Goal: Navigation & Orientation: Find specific page/section

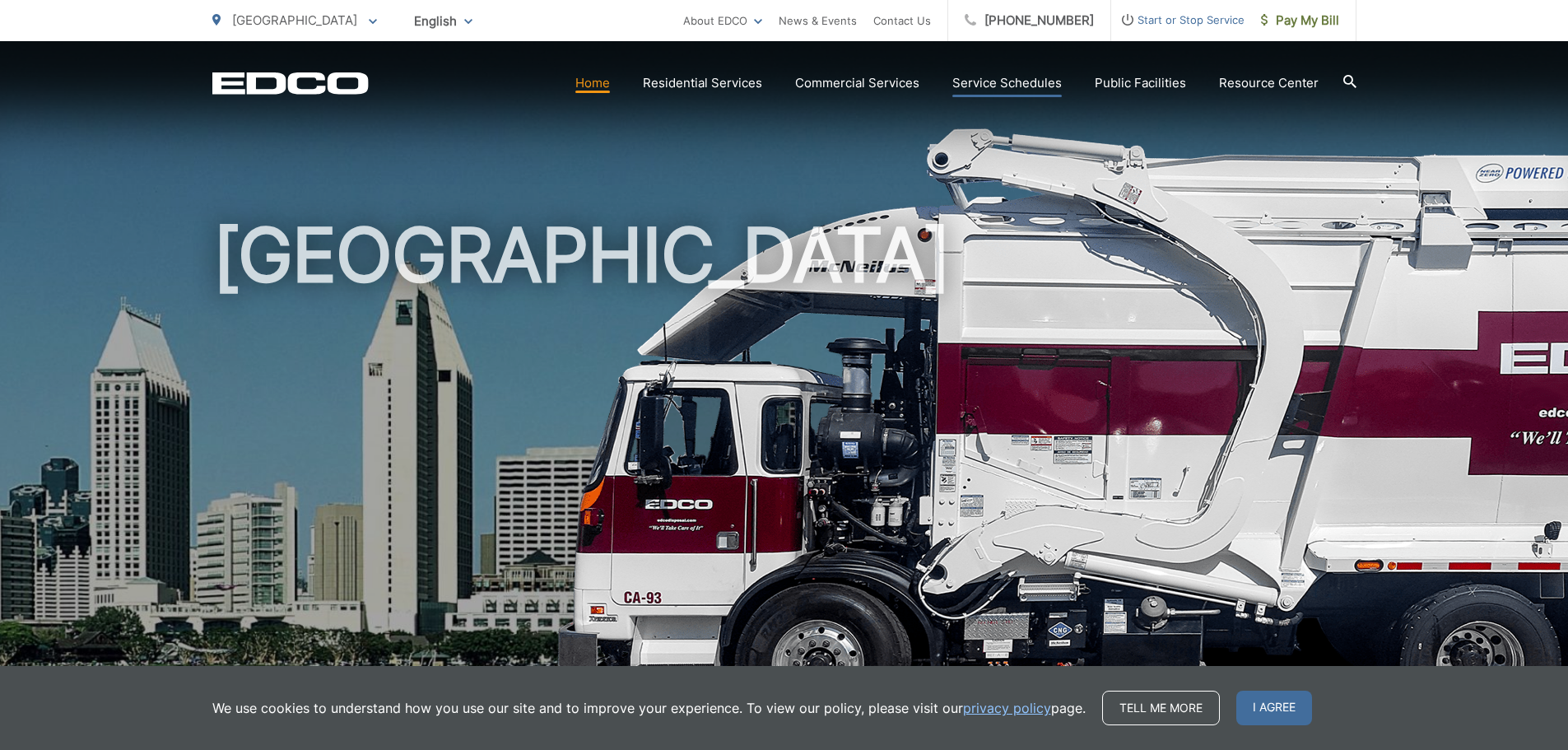
click at [982, 79] on link "Service Schedules" at bounding box center [1007, 83] width 109 height 20
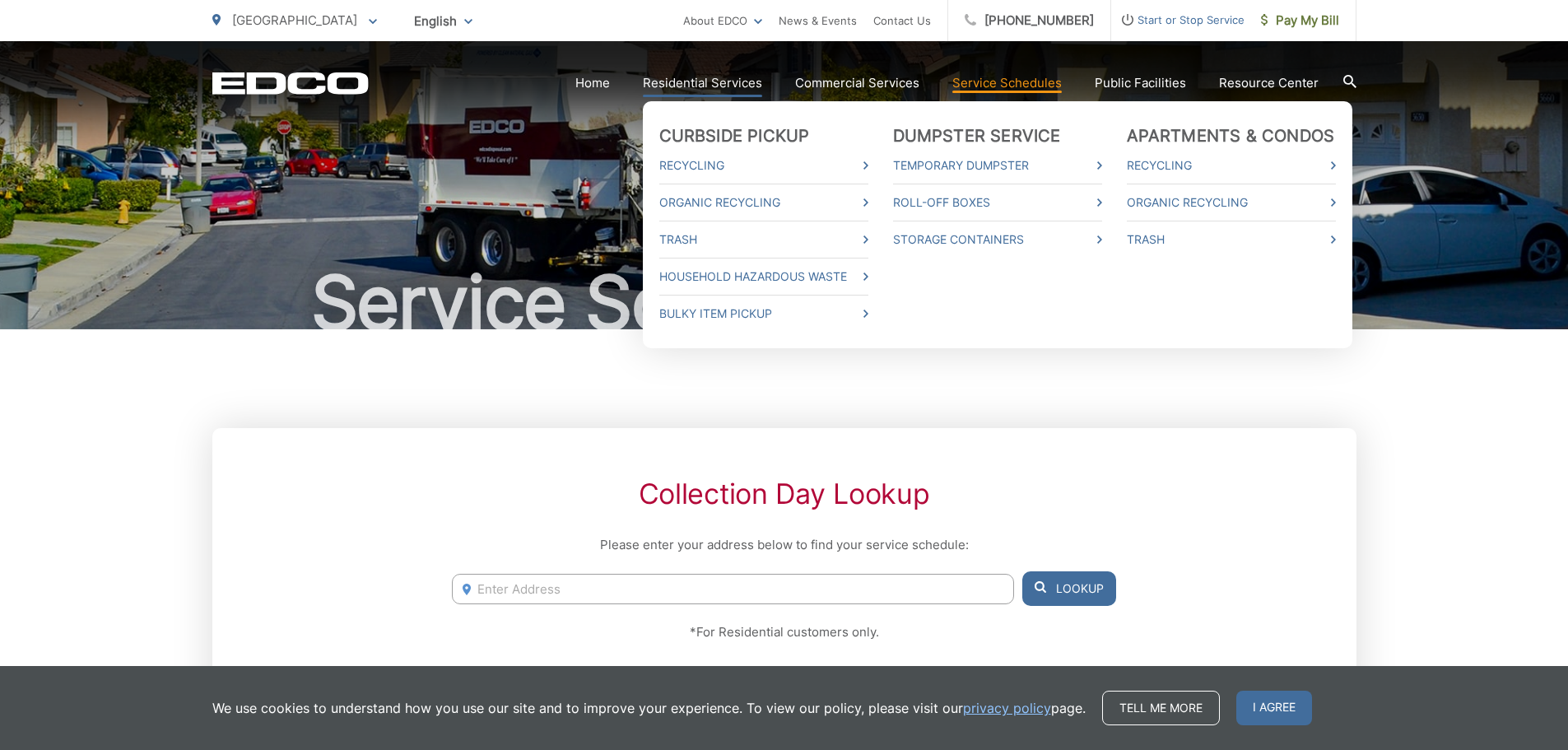
click at [755, 79] on link "Residential Services" at bounding box center [702, 83] width 119 height 20
